Goal: Communication & Community: Participate in discussion

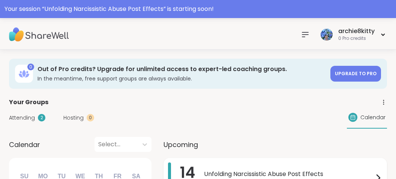
click at [288, 167] on div "Unfolding Narcissistic Abuse Post Effects 3:00PM - 4:00PM CDT" at bounding box center [293, 177] width 179 height 31
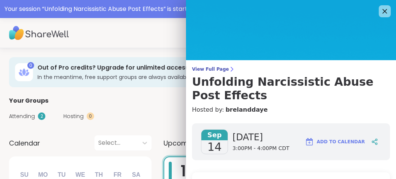
click at [356, 110] on h4 "Hosted by: brelanddaye" at bounding box center [291, 109] width 198 height 9
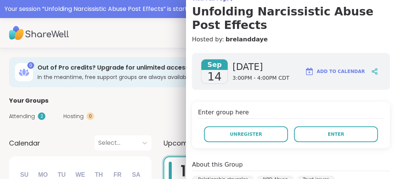
scroll to position [94, 0]
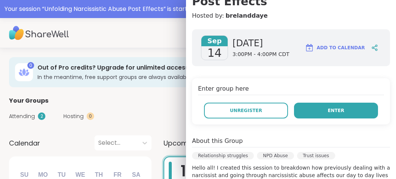
click at [344, 110] on button "Enter" at bounding box center [336, 110] width 84 height 16
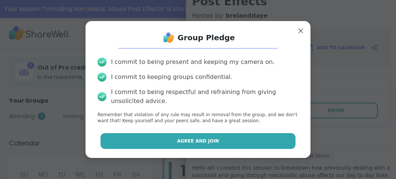
click at [278, 141] on button "Agree and Join" at bounding box center [198, 141] width 195 height 16
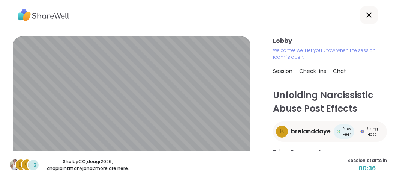
scroll to position [4, 0]
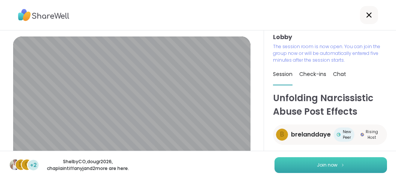
click at [316, 161] on button "Join now" at bounding box center [331, 165] width 113 height 16
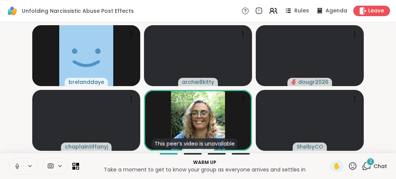
click at [17, 164] on icon at bounding box center [17, 164] width 2 height 3
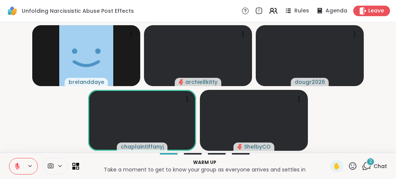
click at [17, 164] on icon at bounding box center [17, 163] width 2 height 3
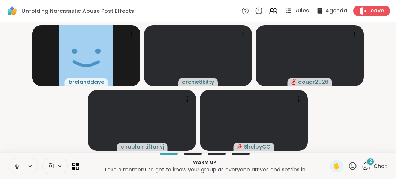
click at [371, 163] on span "2" at bounding box center [370, 161] width 3 height 6
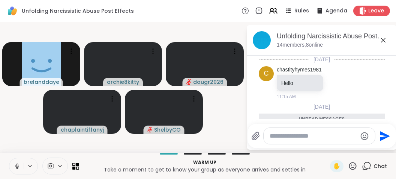
scroll to position [87, 0]
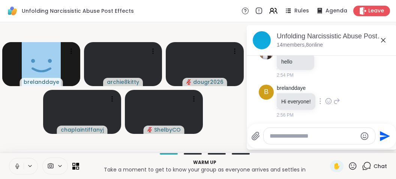
click at [365, 91] on div "b brelanddaye Hi everyone! 2:56 PM" at bounding box center [322, 101] width 126 height 40
click at [230, 129] on video-player-container "brelanddaye archie8kitty dougr2026 chaplaintiffanyj ShelbyCO" at bounding box center [123, 87] width 237 height 124
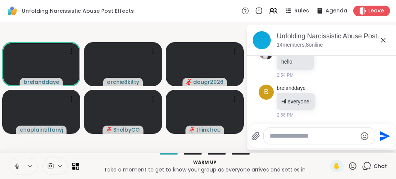
click at [18, 162] on button at bounding box center [16, 166] width 14 height 16
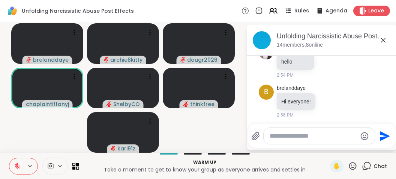
click at [366, 165] on icon at bounding box center [366, 165] width 9 height 9
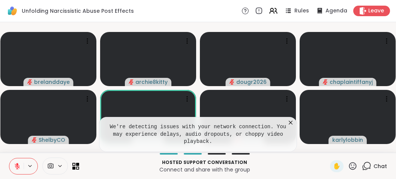
click at [290, 126] on icon at bounding box center [291, 123] width 8 height 8
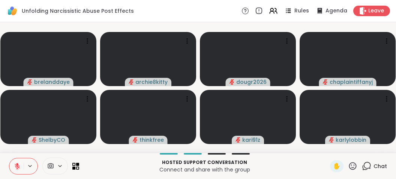
click at [16, 162] on button at bounding box center [16, 166] width 14 height 16
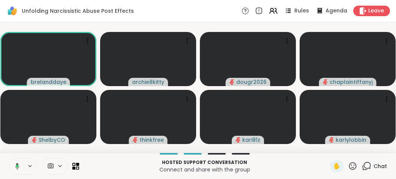
click at [16, 162] on button at bounding box center [15, 166] width 15 height 16
click at [14, 163] on button at bounding box center [16, 166] width 14 height 16
click at [13, 164] on button at bounding box center [16, 166] width 14 height 16
drag, startPoint x: 14, startPoint y: 164, endPoint x: 7, endPoint y: 164, distance: 7.1
click at [7, 164] on div "Hosted support conversation Connect and share with the group ✋ Chat" at bounding box center [198, 165] width 396 height 26
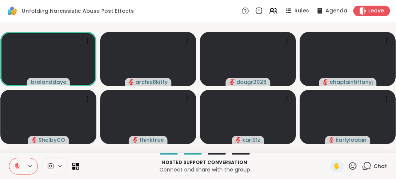
click at [16, 164] on icon at bounding box center [17, 165] width 7 height 7
click at [15, 167] on icon at bounding box center [17, 165] width 7 height 7
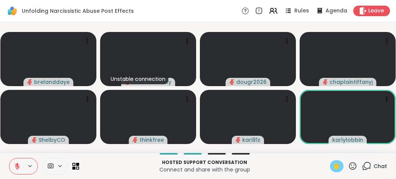
click at [339, 168] on span "✋" at bounding box center [337, 165] width 8 height 9
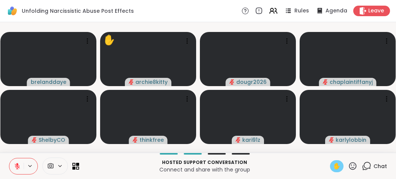
click at [15, 168] on icon at bounding box center [17, 165] width 7 height 7
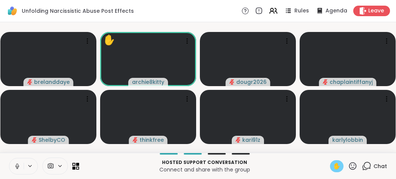
click at [18, 166] on icon at bounding box center [17, 164] width 2 height 3
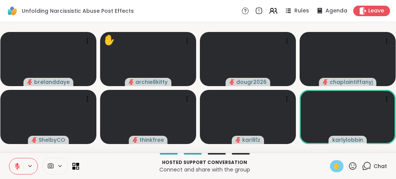
click at [333, 164] on span "✋" at bounding box center [337, 165] width 8 height 9
click at [17, 165] on icon at bounding box center [17, 163] width 2 height 3
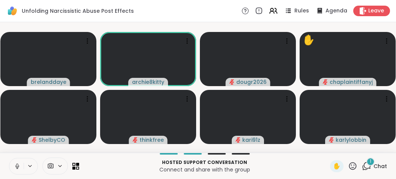
click at [17, 165] on icon at bounding box center [17, 165] width 7 height 7
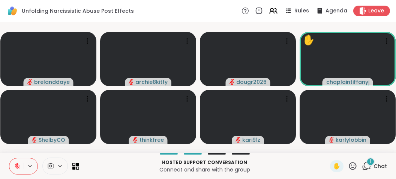
click at [18, 163] on icon at bounding box center [17, 165] width 7 height 7
click at [17, 163] on icon at bounding box center [17, 165] width 7 height 7
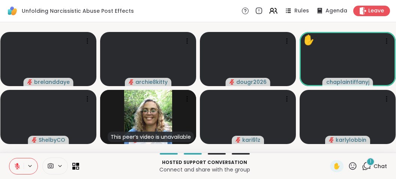
click at [370, 160] on div "1" at bounding box center [370, 161] width 8 height 8
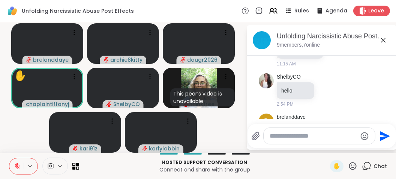
scroll to position [0, 0]
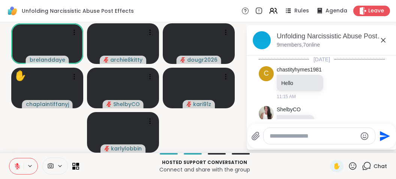
click at [382, 40] on icon at bounding box center [383, 40] width 9 height 9
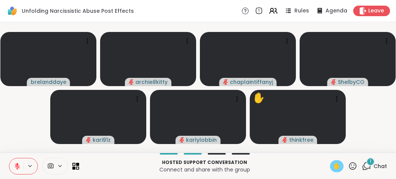
click at [338, 163] on span "✋" at bounding box center [337, 165] width 8 height 9
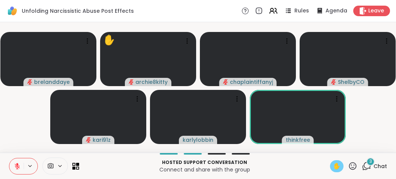
click at [21, 122] on video-player-container "brelanddaye ✋ archie8kitty chaplaintiffanyj ShelbyCO kari91z karlylobbin thinkf…" at bounding box center [198, 87] width 387 height 124
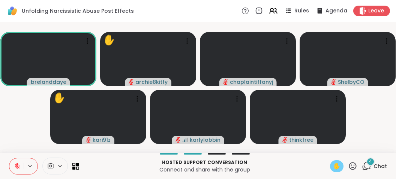
click at [371, 163] on span "4" at bounding box center [370, 161] width 3 height 6
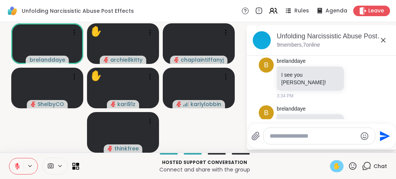
scroll to position [191, 0]
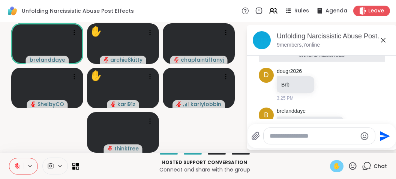
drag, startPoint x: 383, startPoint y: 39, endPoint x: 371, endPoint y: 65, distance: 27.5
click at [383, 39] on icon at bounding box center [383, 40] width 5 height 5
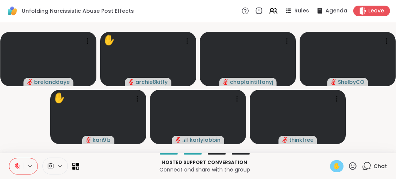
click at [19, 164] on icon at bounding box center [17, 165] width 7 height 7
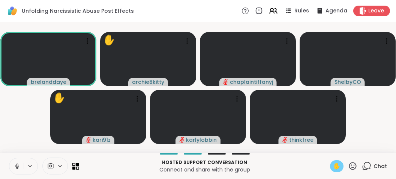
click at [19, 164] on icon at bounding box center [17, 165] width 7 height 7
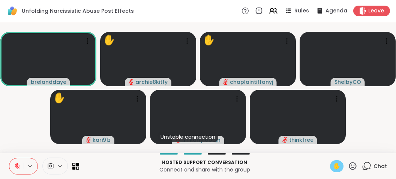
click at [336, 166] on span "✋" at bounding box center [337, 165] width 8 height 9
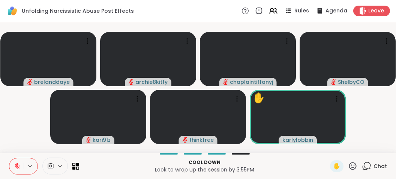
click at [15, 166] on icon at bounding box center [17, 165] width 5 height 5
click at [15, 166] on icon at bounding box center [17, 165] width 7 height 7
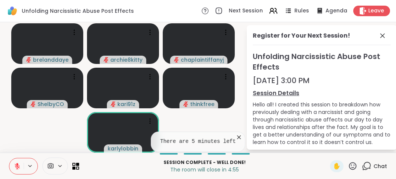
click at [14, 166] on icon at bounding box center [17, 165] width 7 height 7
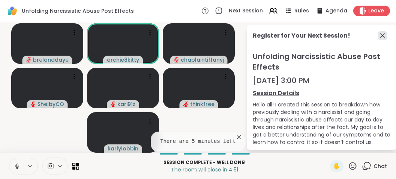
click at [380, 37] on icon at bounding box center [382, 35] width 9 height 9
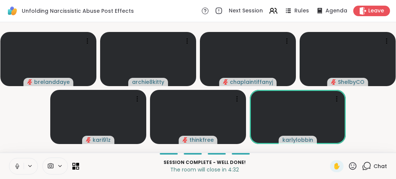
click at [15, 165] on icon at bounding box center [17, 165] width 7 height 7
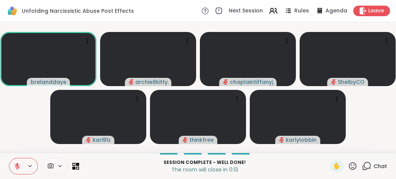
click at [17, 166] on icon at bounding box center [17, 165] width 5 height 5
click at [17, 166] on icon at bounding box center [17, 165] width 7 height 7
